Goal: Go to known website: Go to known website

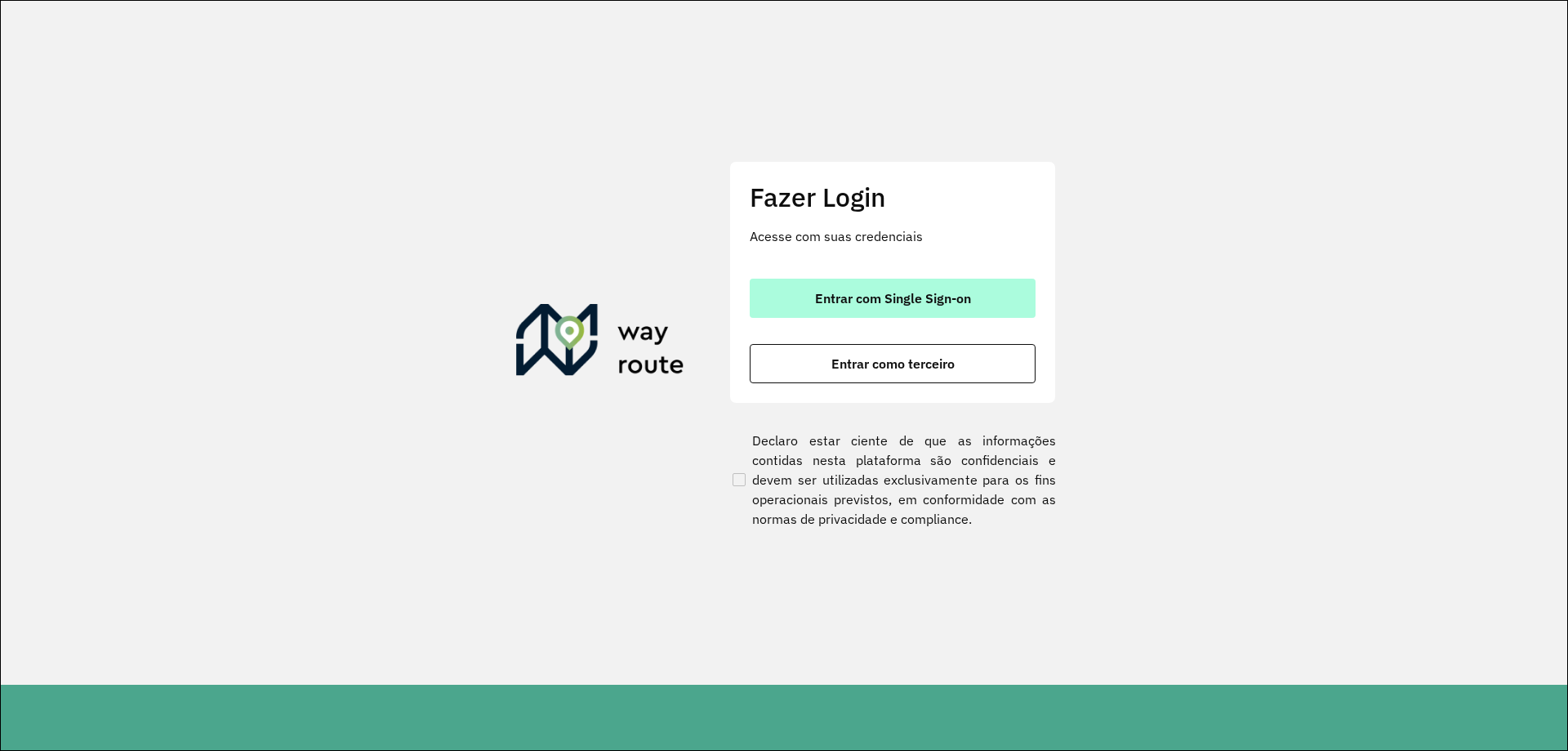
click at [883, 283] on button "Entrar com Single Sign-on" at bounding box center [892, 298] width 286 height 39
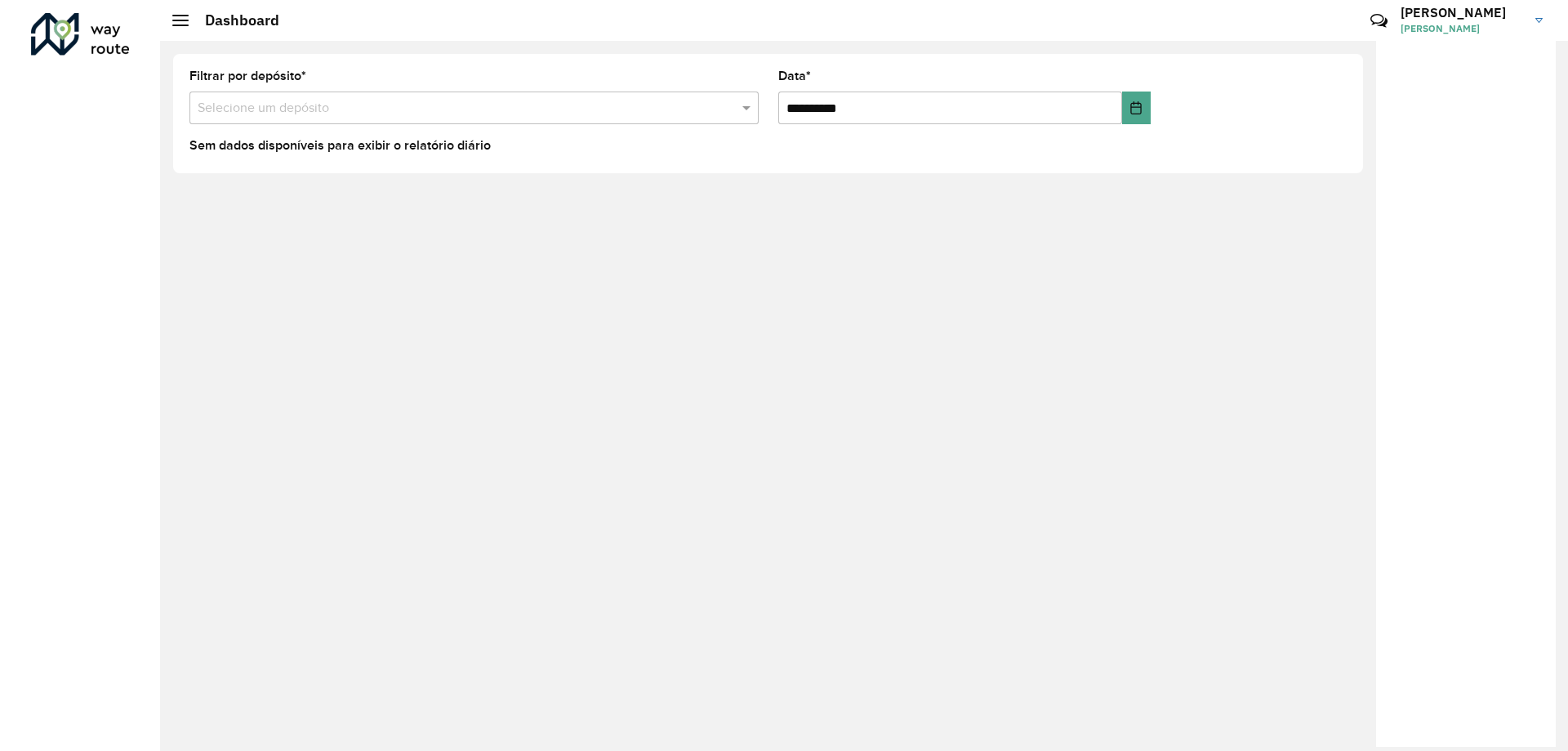
click at [180, 16] on span at bounding box center [180, 16] width 17 height 2
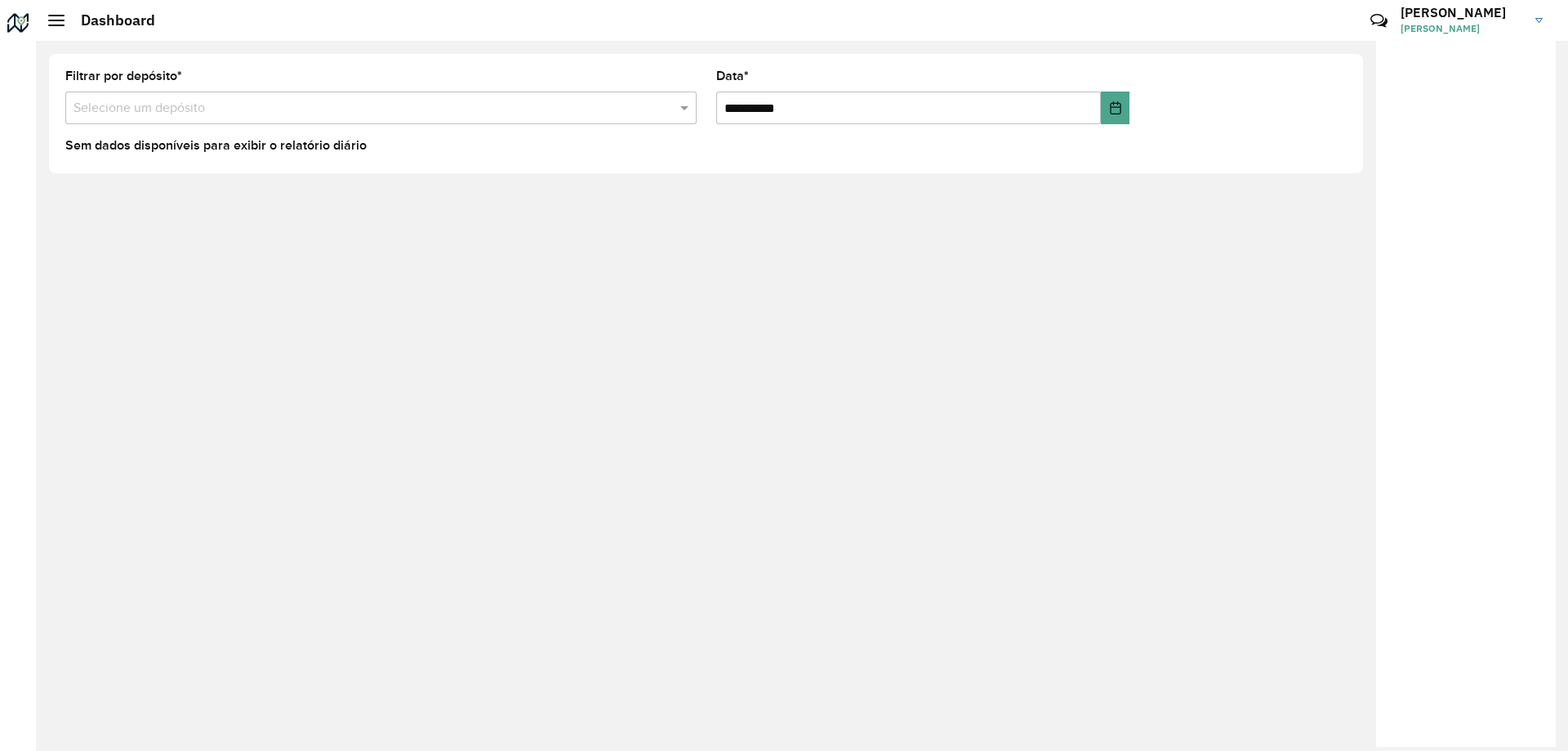
click at [61, 16] on span at bounding box center [56, 16] width 17 height 2
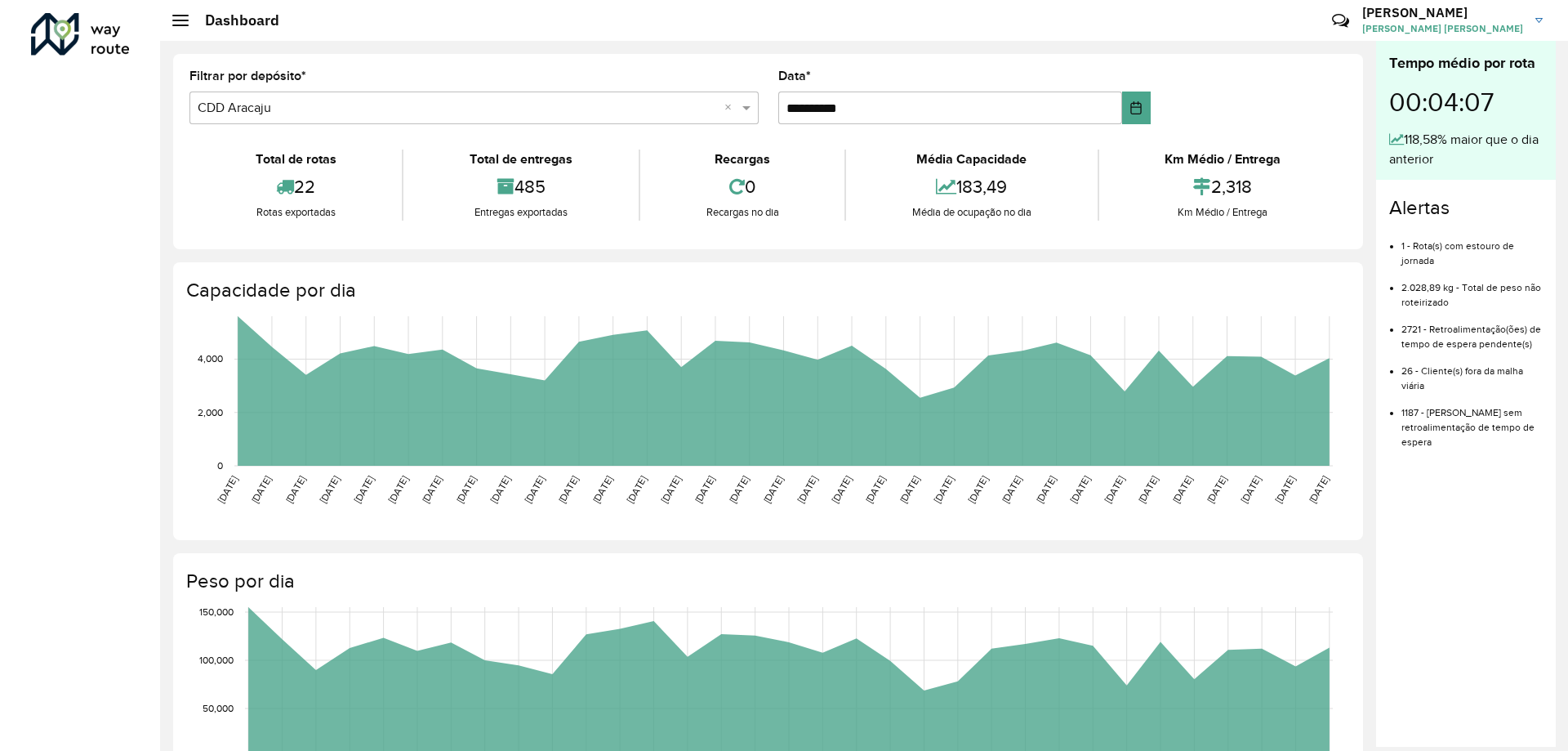
click at [189, 20] on h2 "Dashboard" at bounding box center [234, 19] width 91 height 18
click at [186, 20] on span at bounding box center [180, 20] width 17 height 2
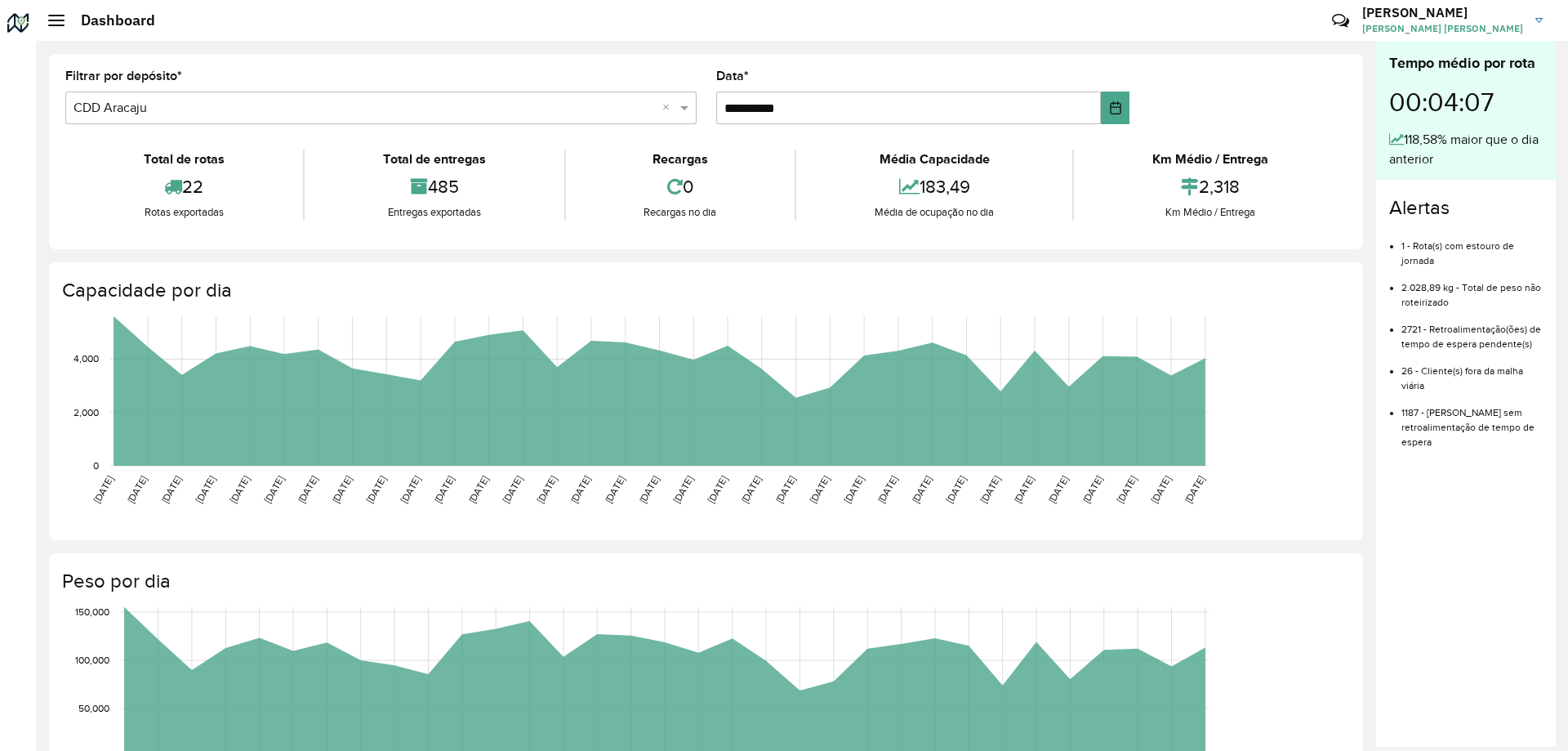
click at [52, 14] on div "Dashboard" at bounding box center [102, 19] width 107 height 18
click at [56, 19] on div at bounding box center [56, 20] width 17 height 11
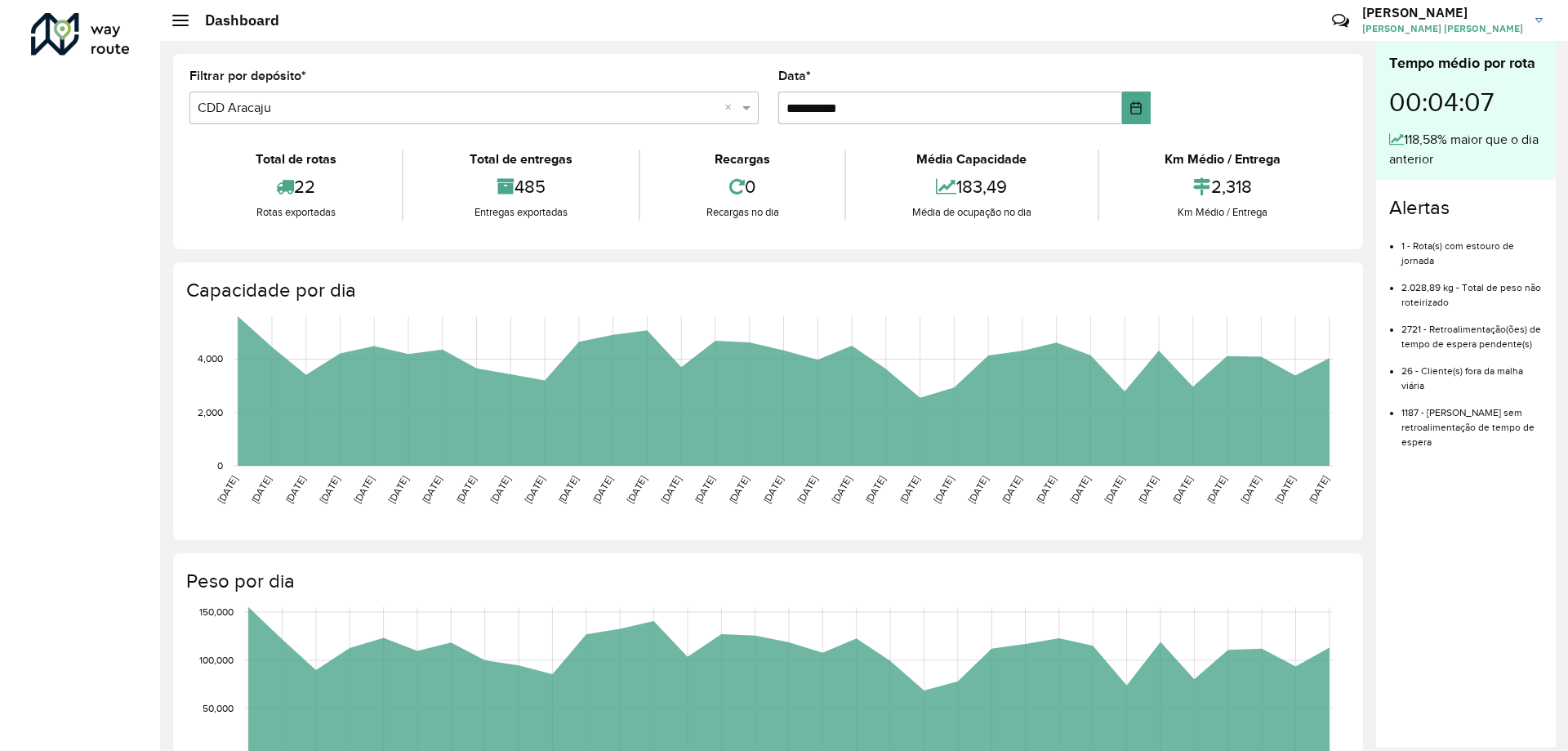
click at [4, 31] on div "Roteirizador AmbevTech" at bounding box center [80, 37] width 160 height 48
click at [42, 26] on div at bounding box center [81, 34] width 99 height 43
